Goal: Find specific page/section: Find specific page/section

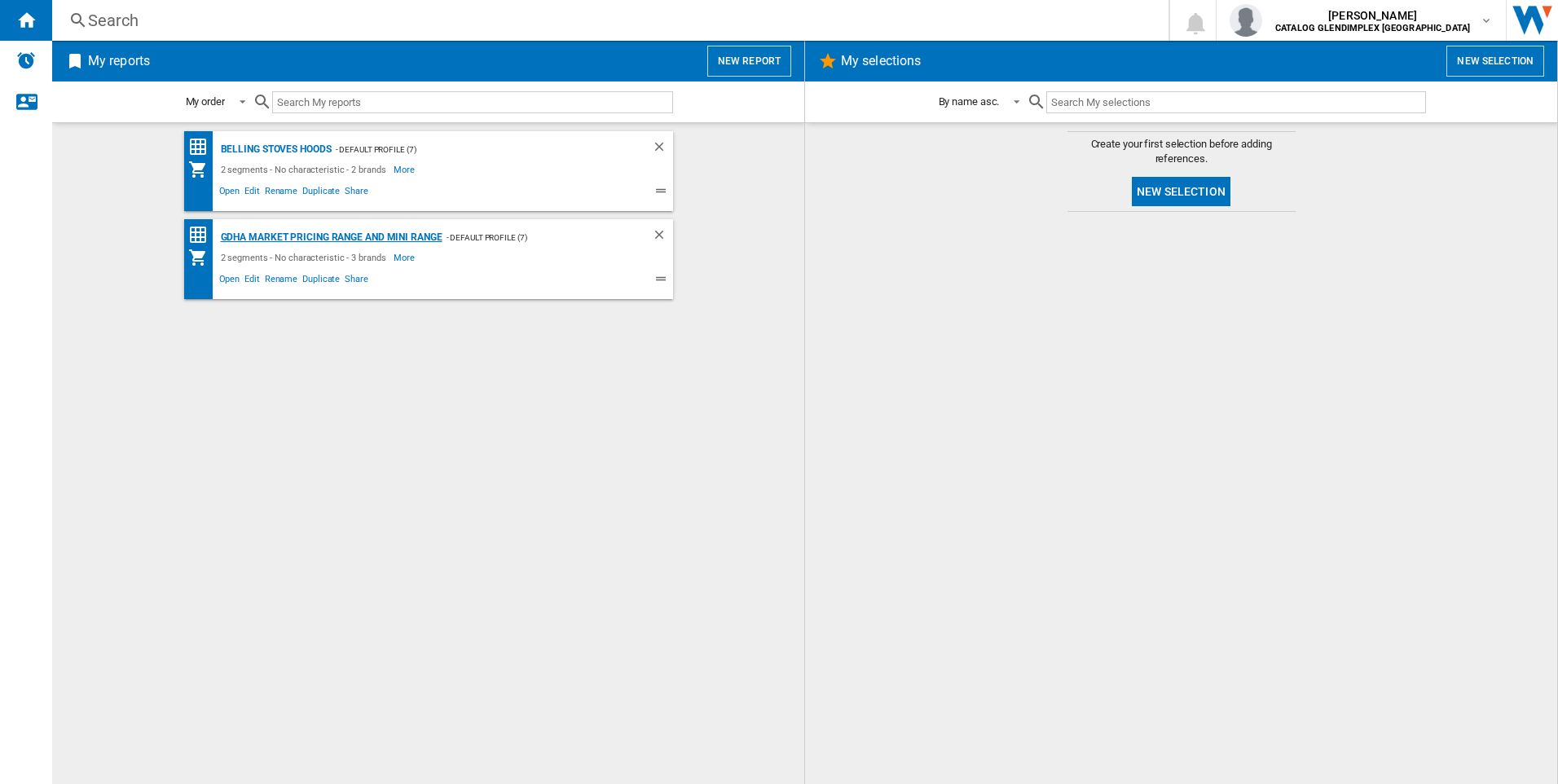
click at [409, 240] on div "GDHA Market Pricing Range and Mini Range" at bounding box center [330, 237] width 226 height 20
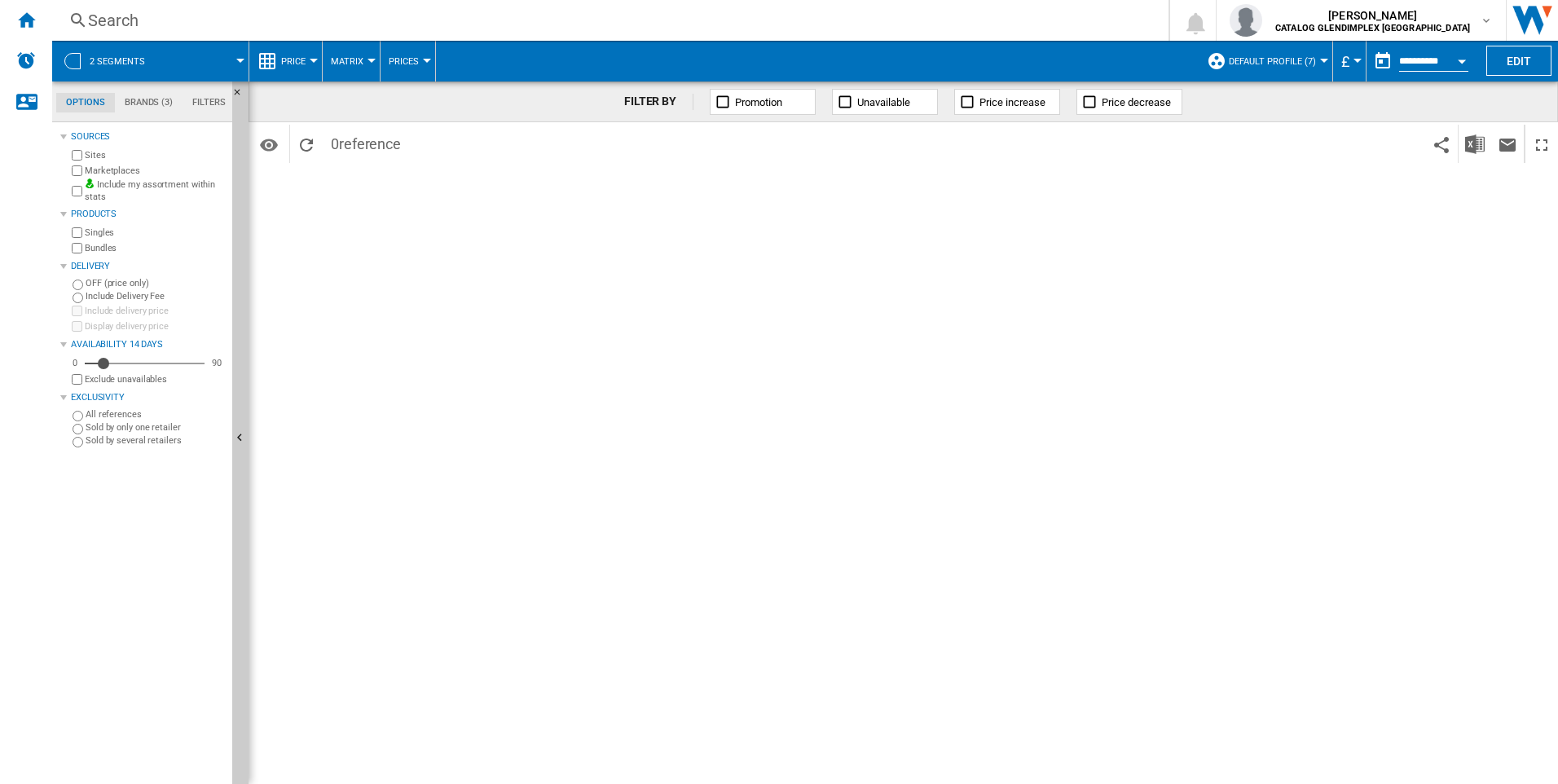
click at [119, 66] on span "2 segments" at bounding box center [118, 62] width 55 height 11
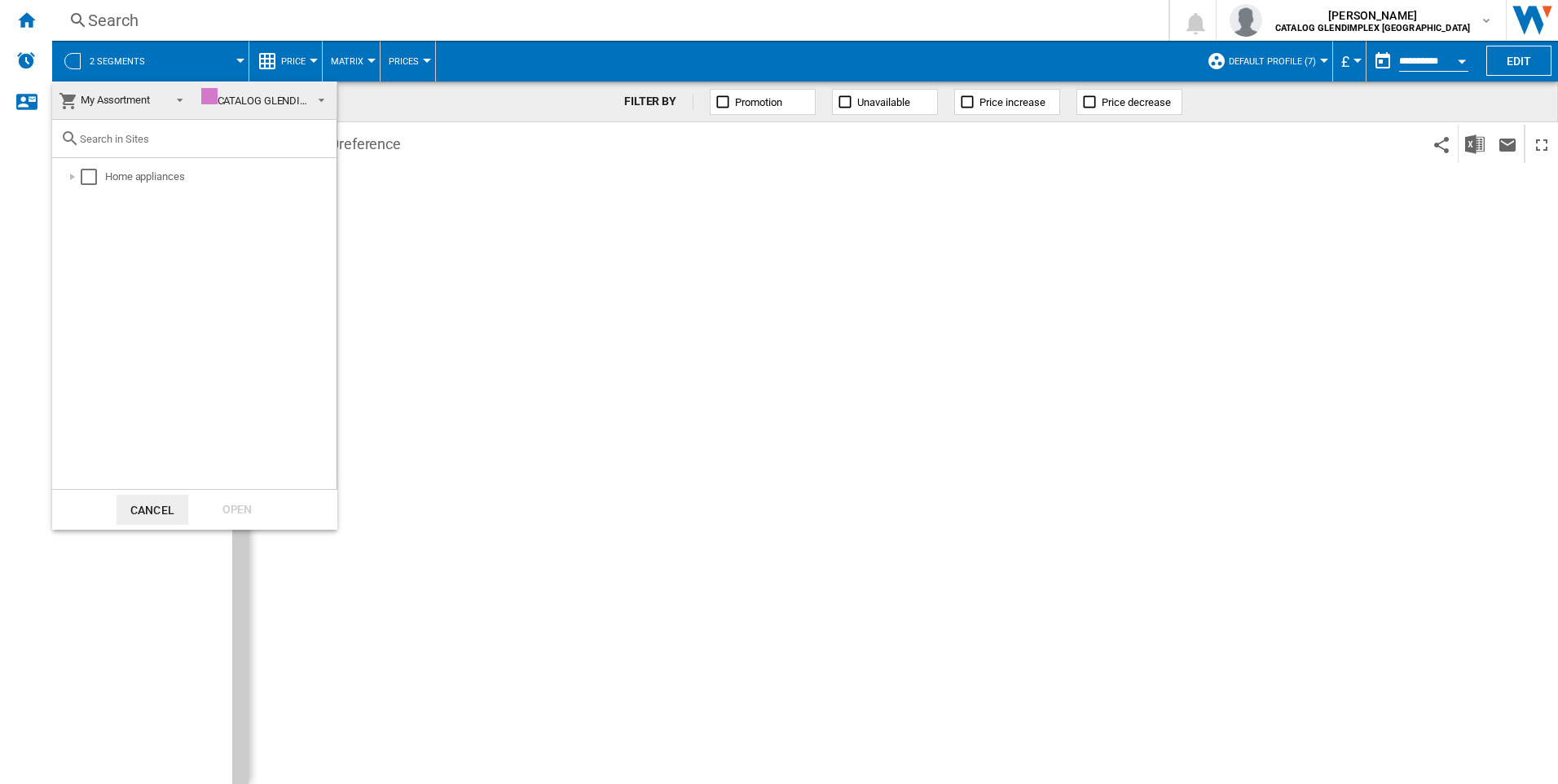
click at [29, 20] on md-backdrop at bounding box center [779, 392] width 1558 height 784
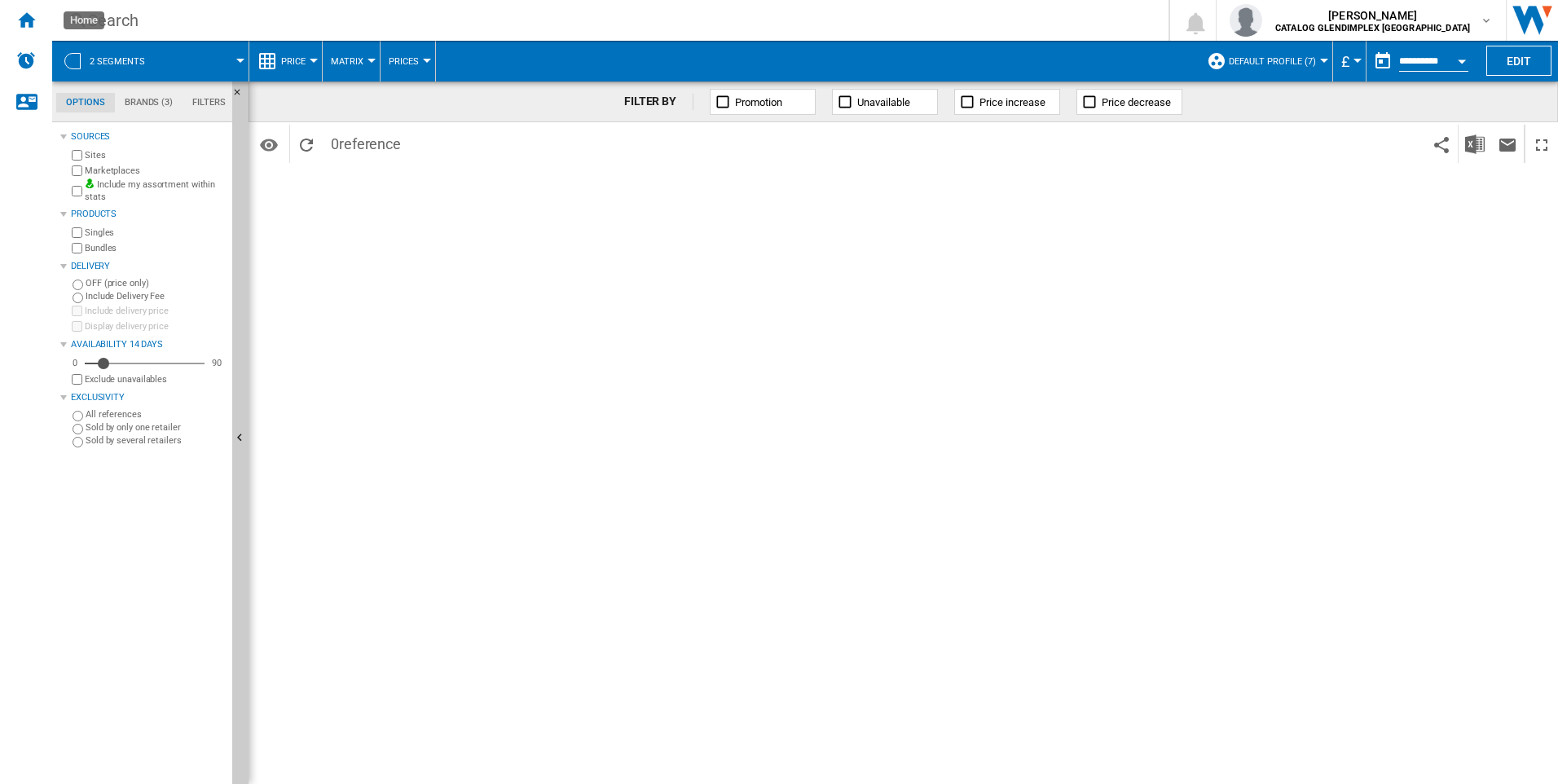
click at [29, 20] on ng-md-icon "Home" at bounding box center [26, 19] width 19 height 19
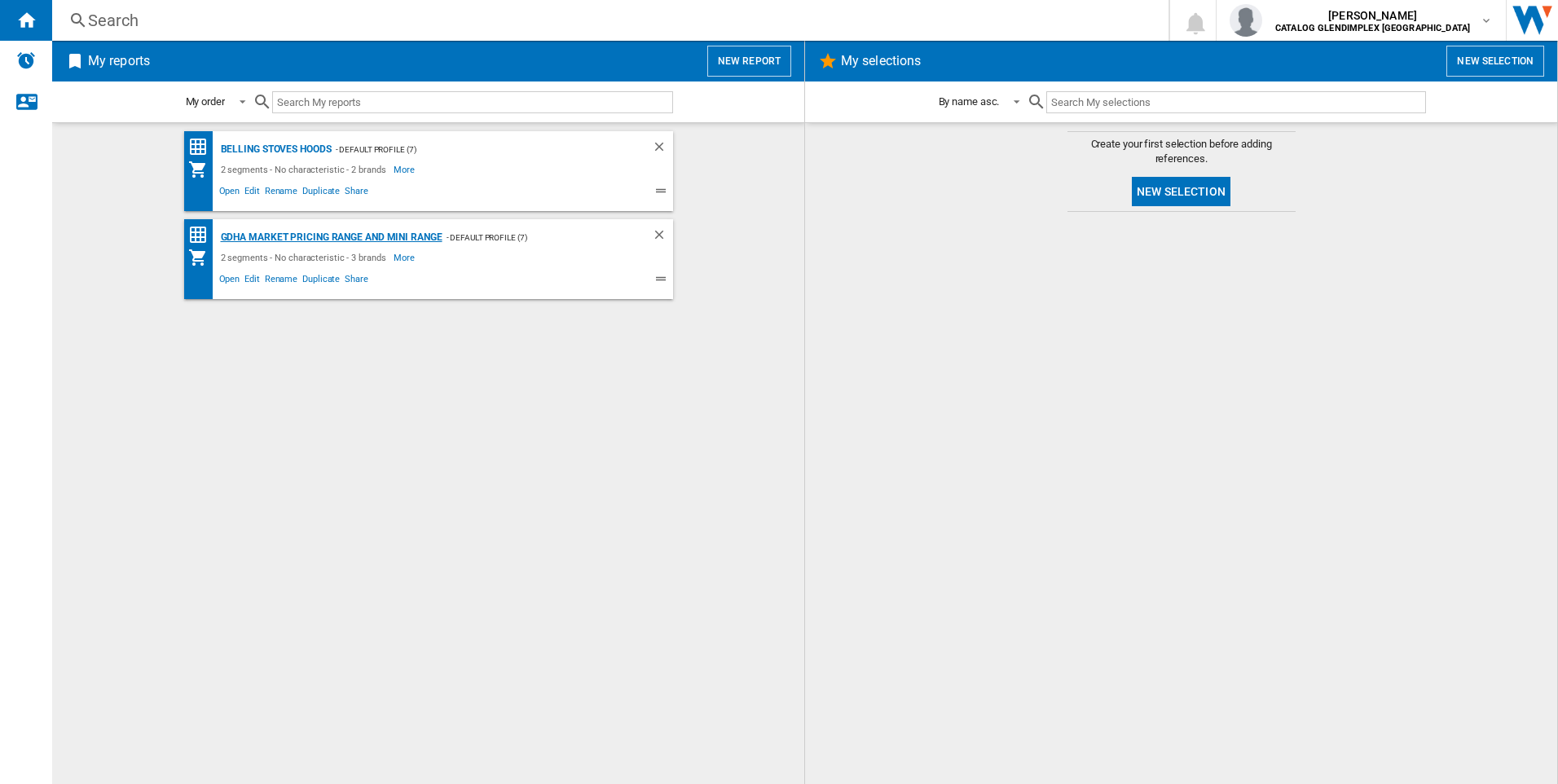
click at [381, 232] on div "GDHA Market Pricing Range and Mini Range" at bounding box center [330, 237] width 226 height 20
click at [381, 235] on div "GDHA Market Pricing Range and Mini Range" at bounding box center [330, 237] width 226 height 20
